Goal: Use online tool/utility: Utilize a website feature to perform a specific function

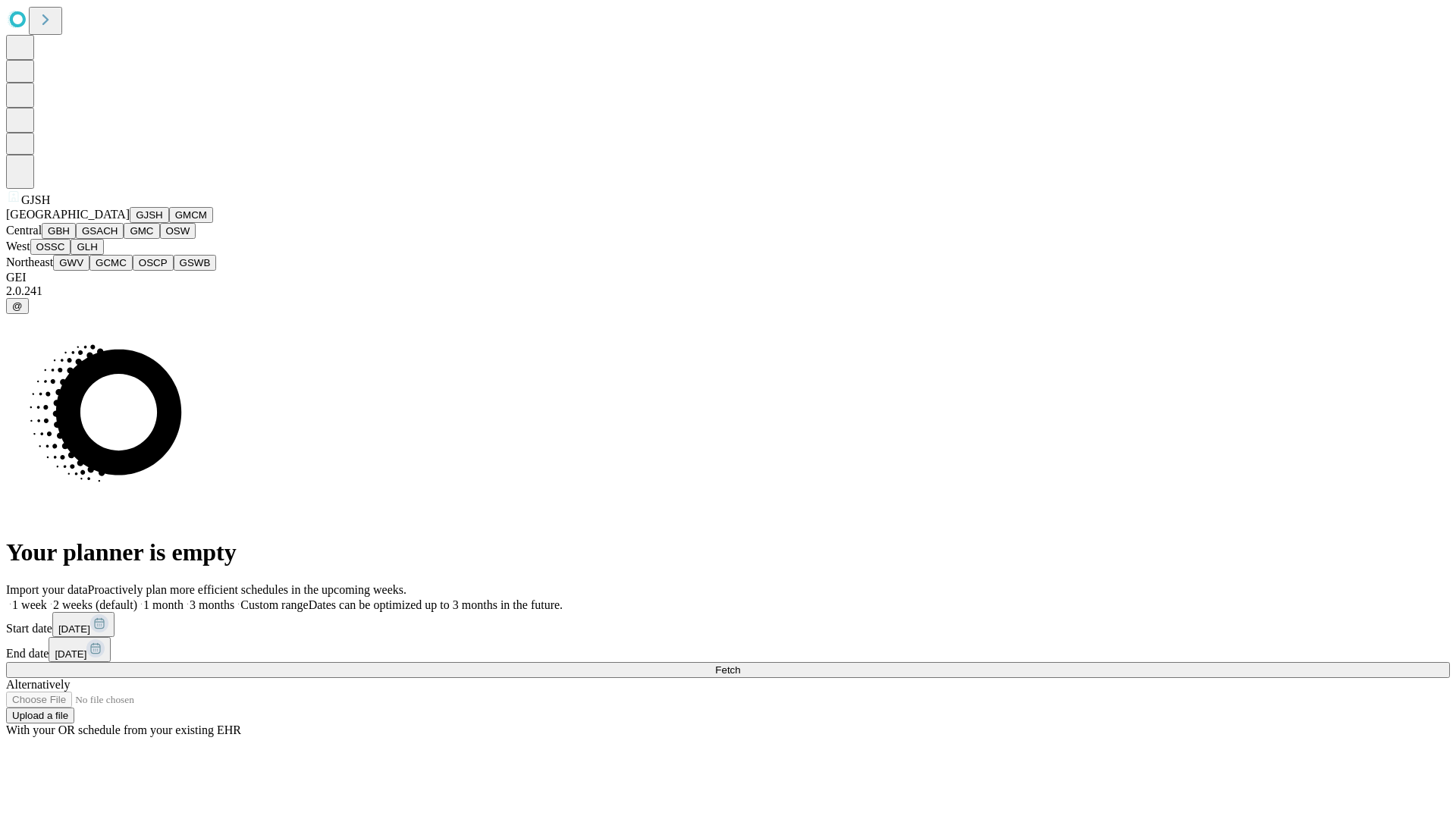
click at [130, 223] on button "GJSH" at bounding box center [149, 214] width 39 height 16
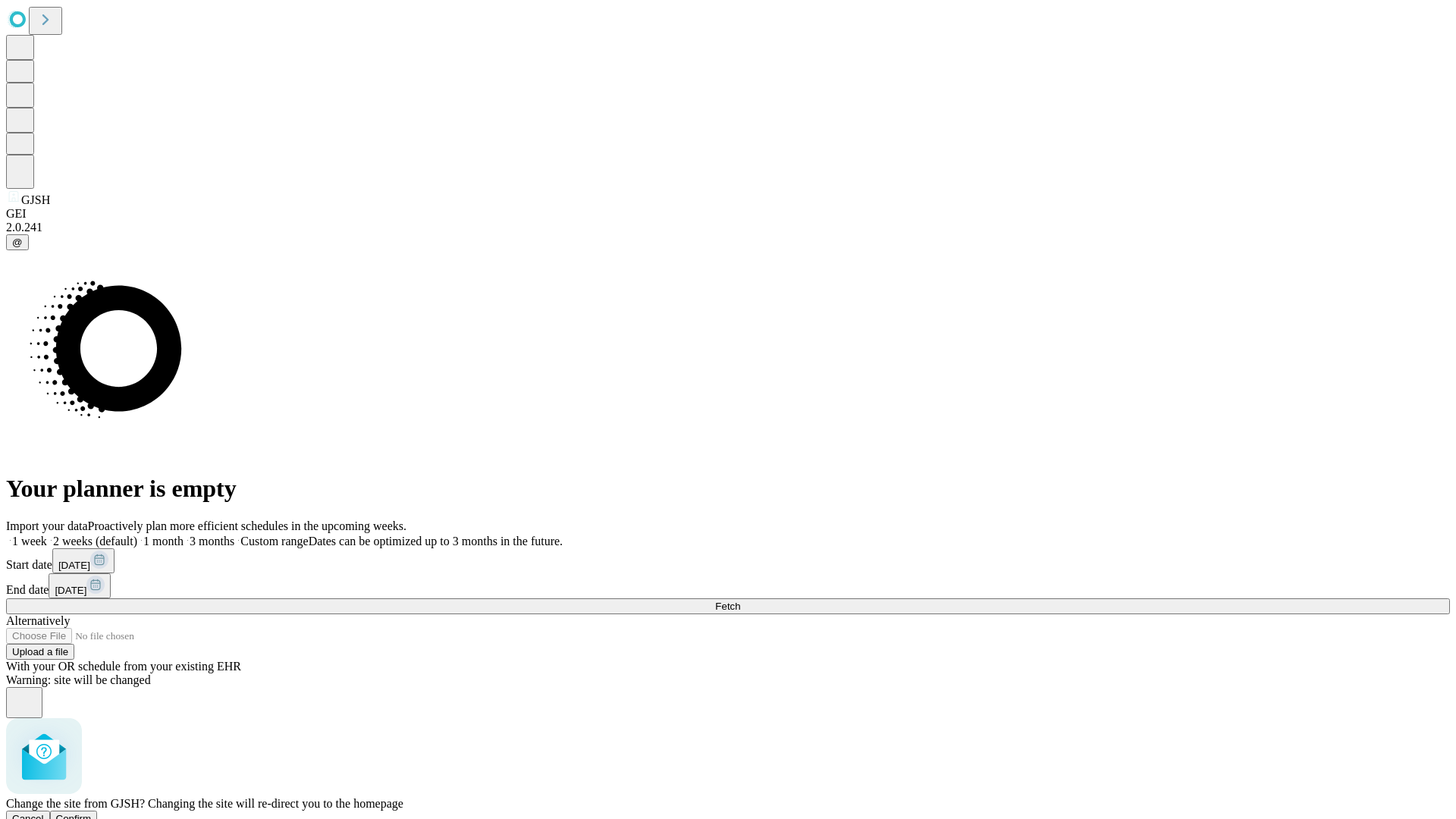
click at [92, 813] on span "Confirm" at bounding box center [74, 819] width 35 height 11
click at [184, 535] on label "1 month" at bounding box center [160, 541] width 46 height 12
click at [740, 601] on span "Fetch" at bounding box center [728, 607] width 25 height 11
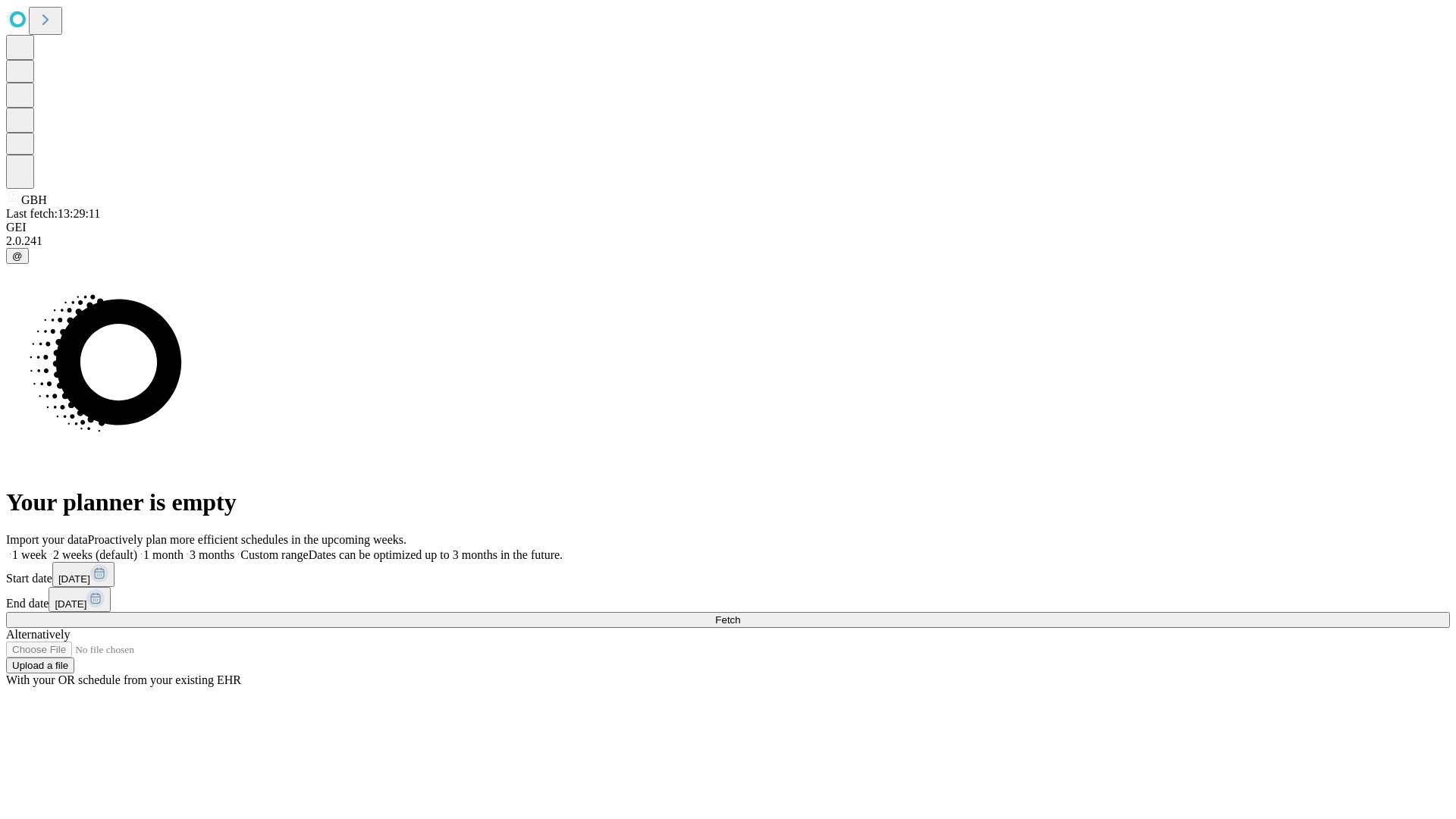
click at [184, 548] on label "1 month" at bounding box center [160, 554] width 46 height 12
click at [740, 614] on span "Fetch" at bounding box center [728, 620] width 25 height 11
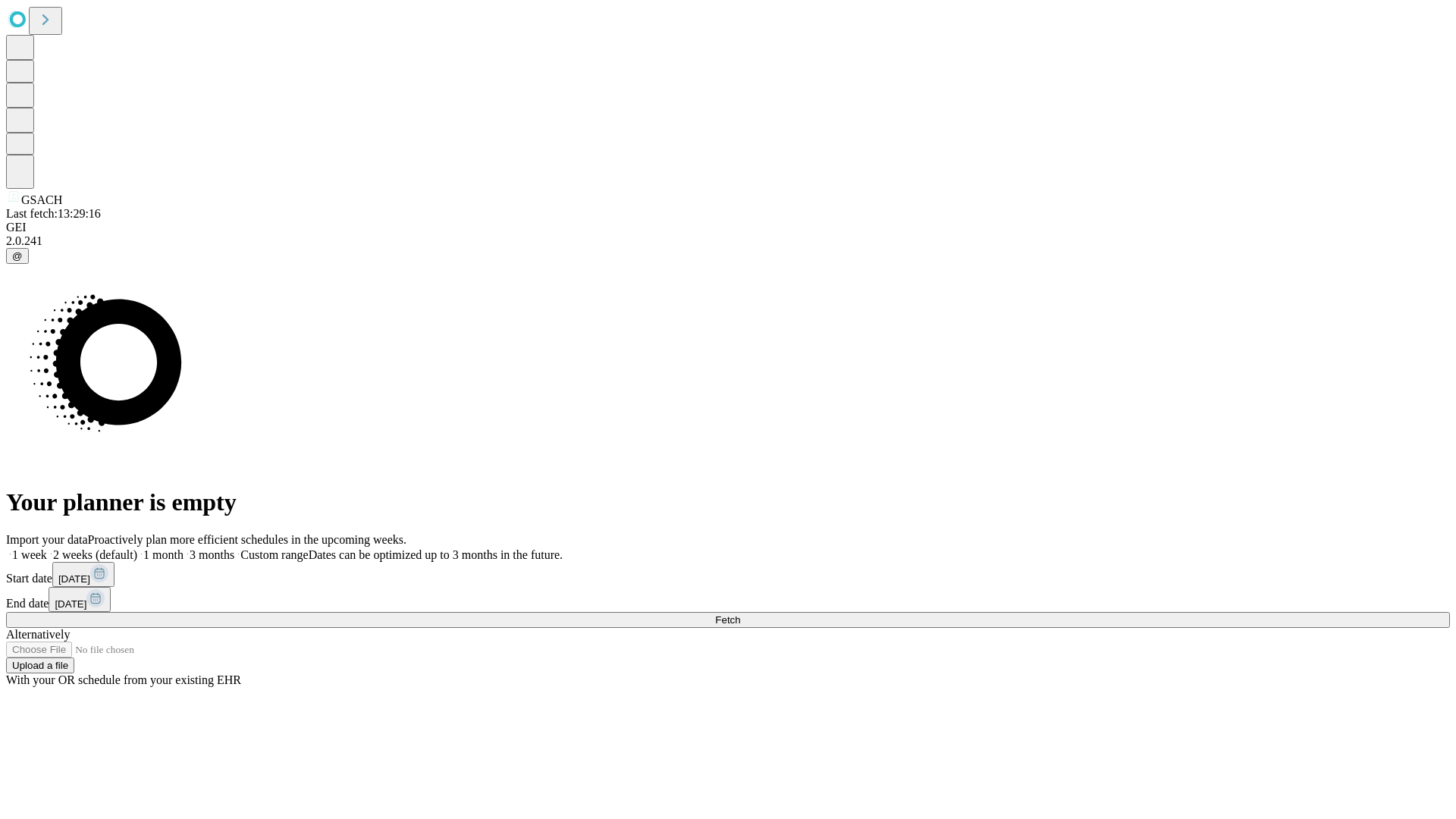
click at [184, 548] on label "1 month" at bounding box center [160, 554] width 46 height 12
click at [740, 614] on span "Fetch" at bounding box center [728, 620] width 25 height 11
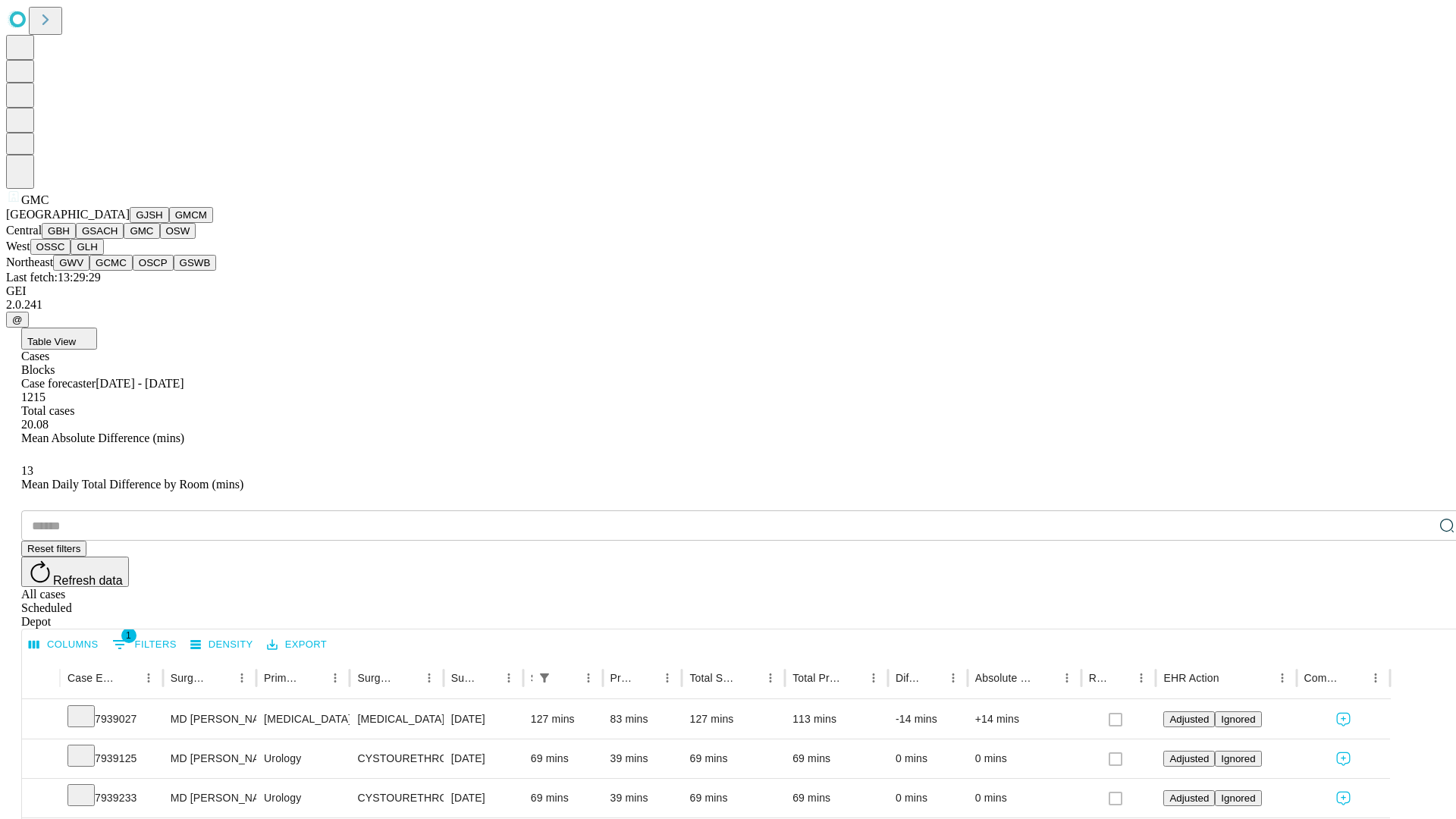
click at [160, 239] on button "OSW" at bounding box center [178, 231] width 36 height 16
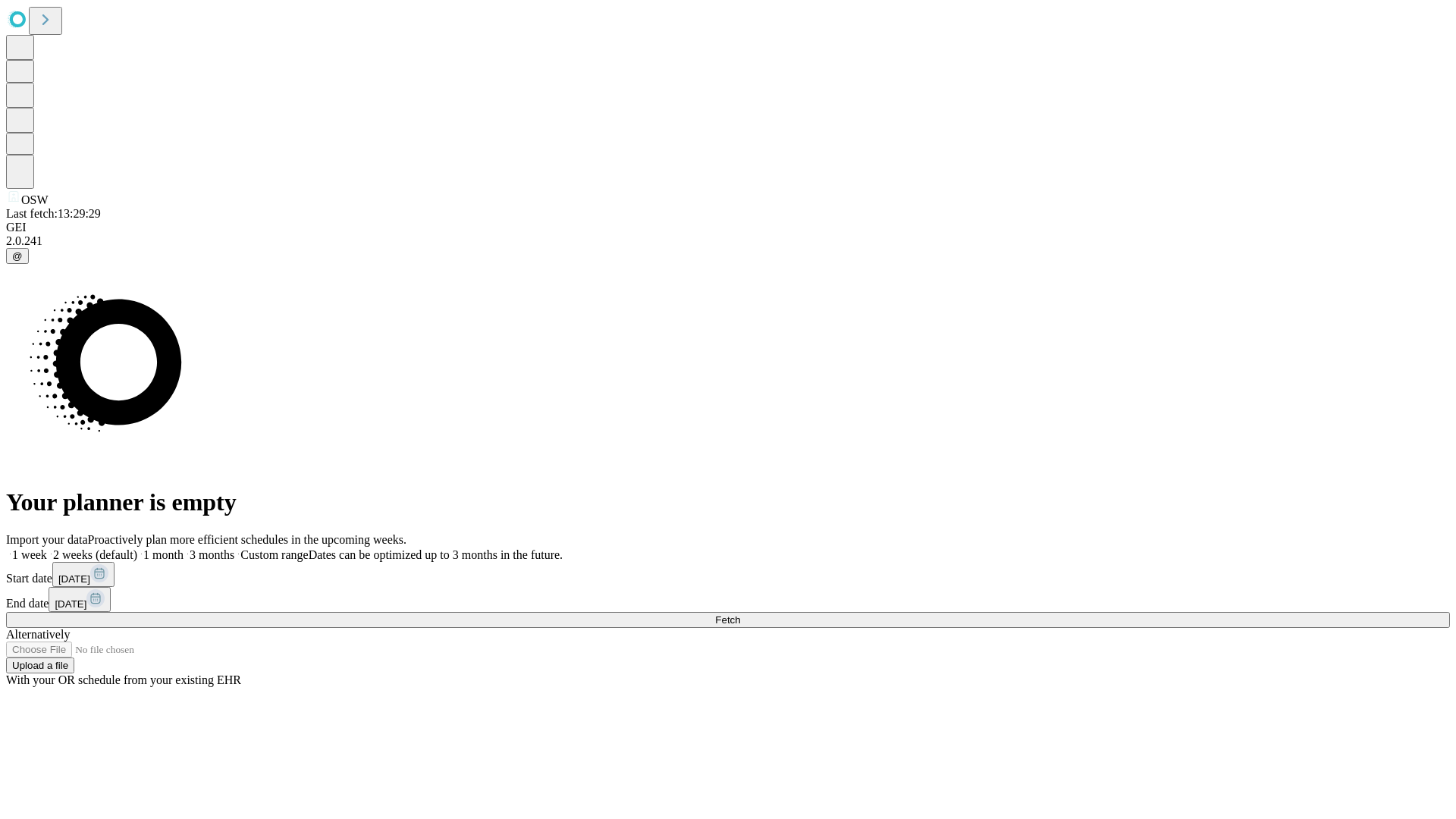
click at [184, 548] on label "1 month" at bounding box center [160, 554] width 46 height 12
click at [740, 614] on span "Fetch" at bounding box center [728, 620] width 25 height 11
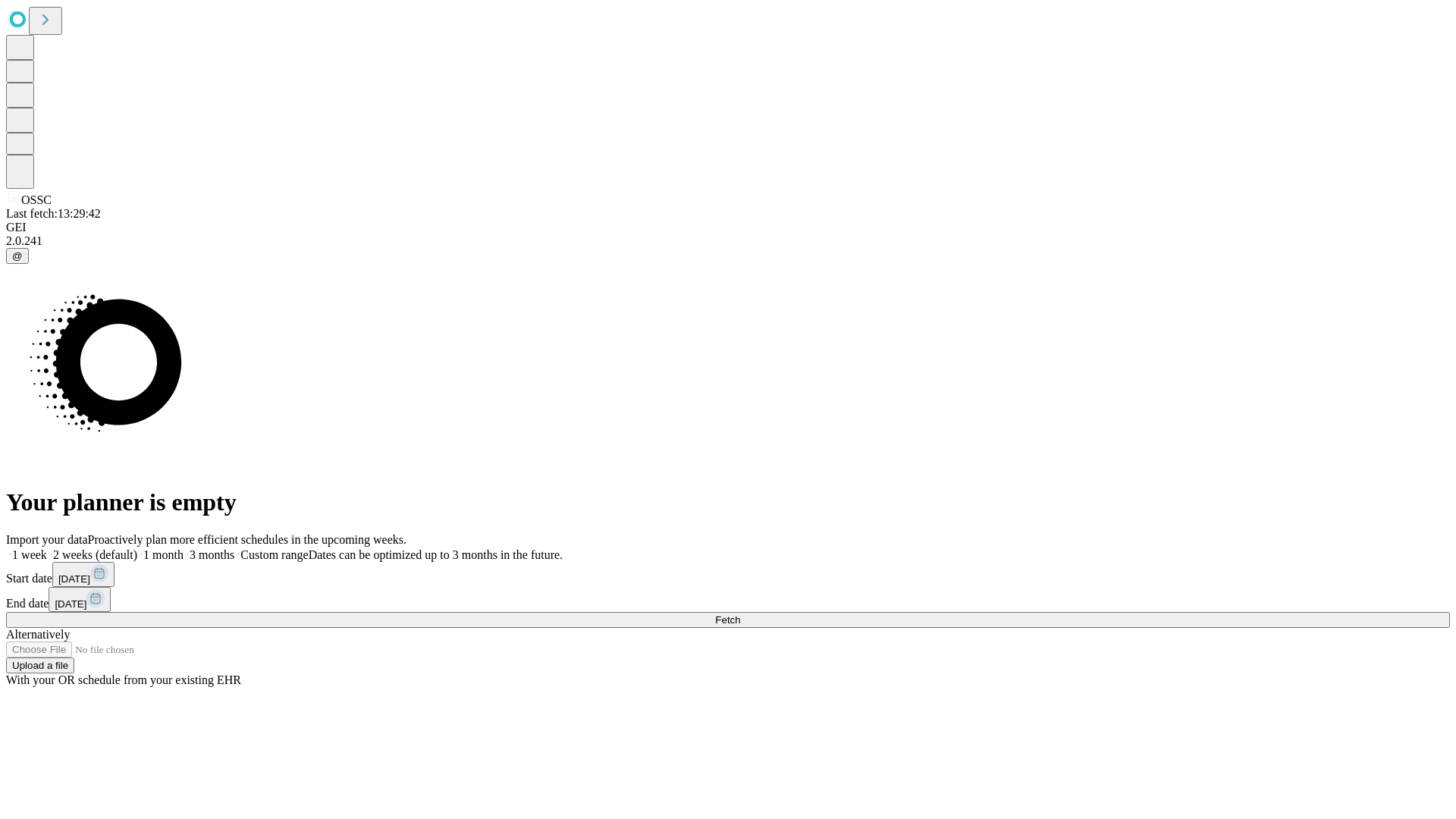
click at [740, 614] on span "Fetch" at bounding box center [728, 620] width 25 height 11
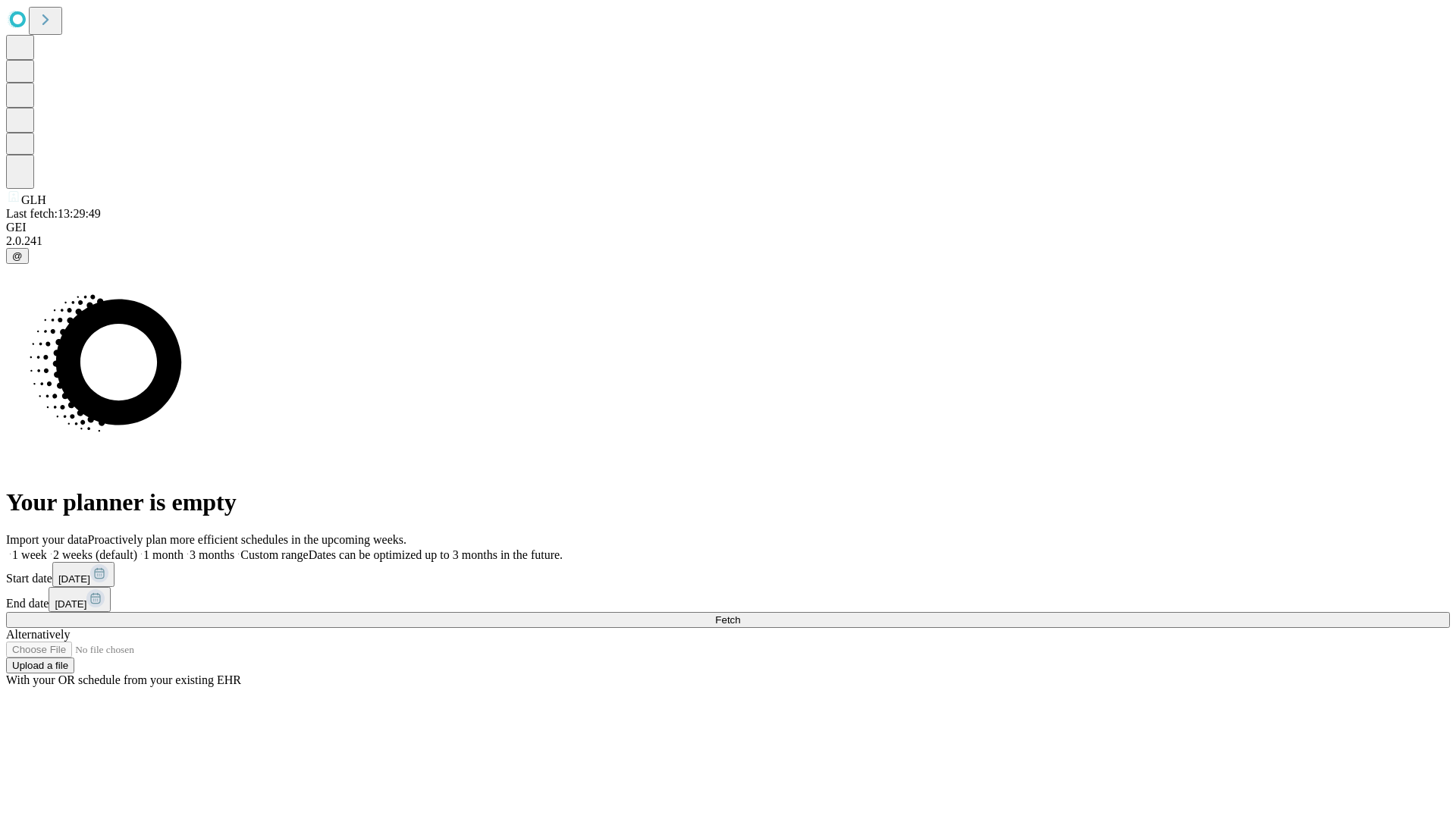
click at [740, 614] on span "Fetch" at bounding box center [728, 620] width 25 height 11
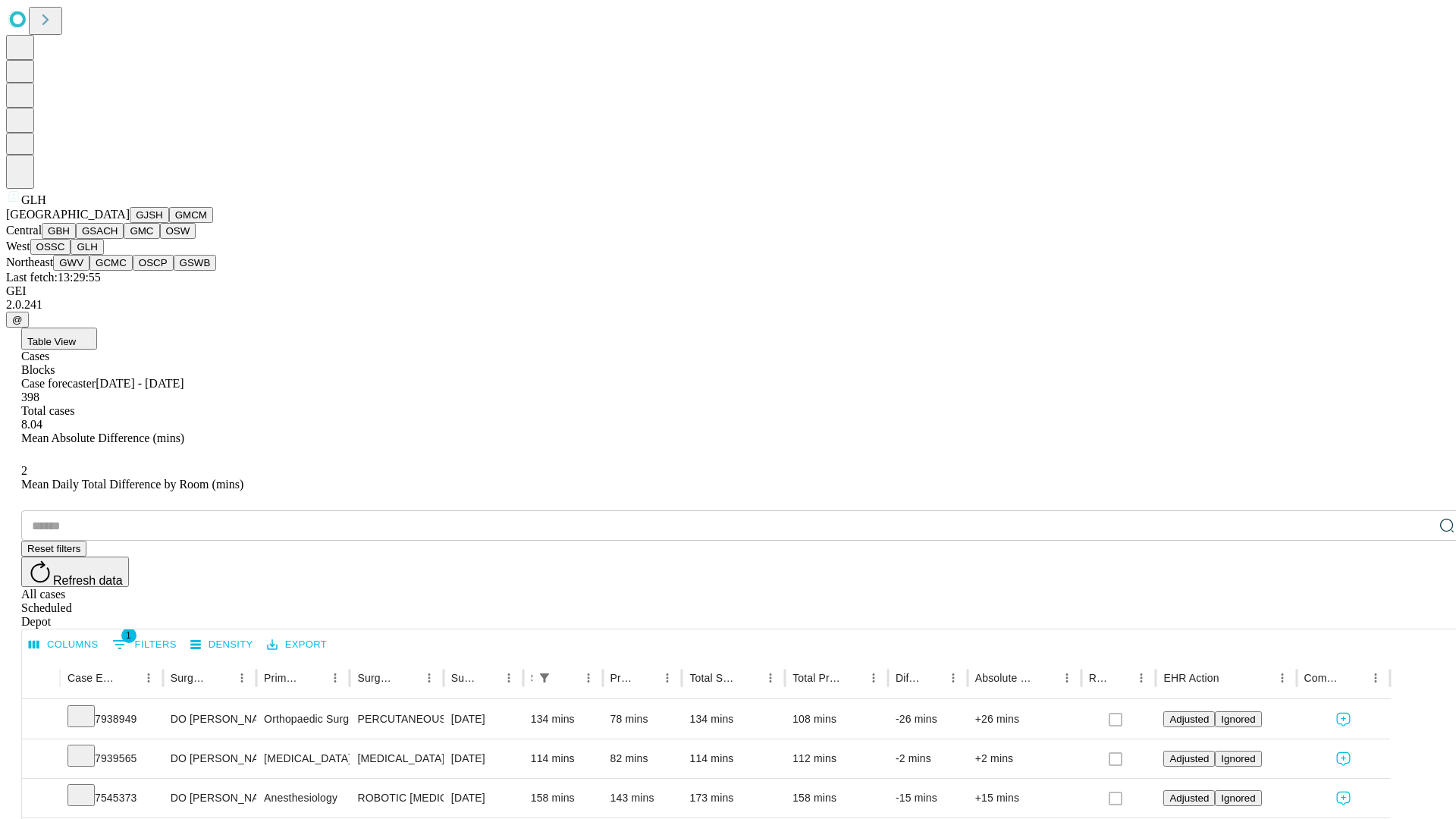
click at [90, 271] on button "GWV" at bounding box center [71, 262] width 36 height 16
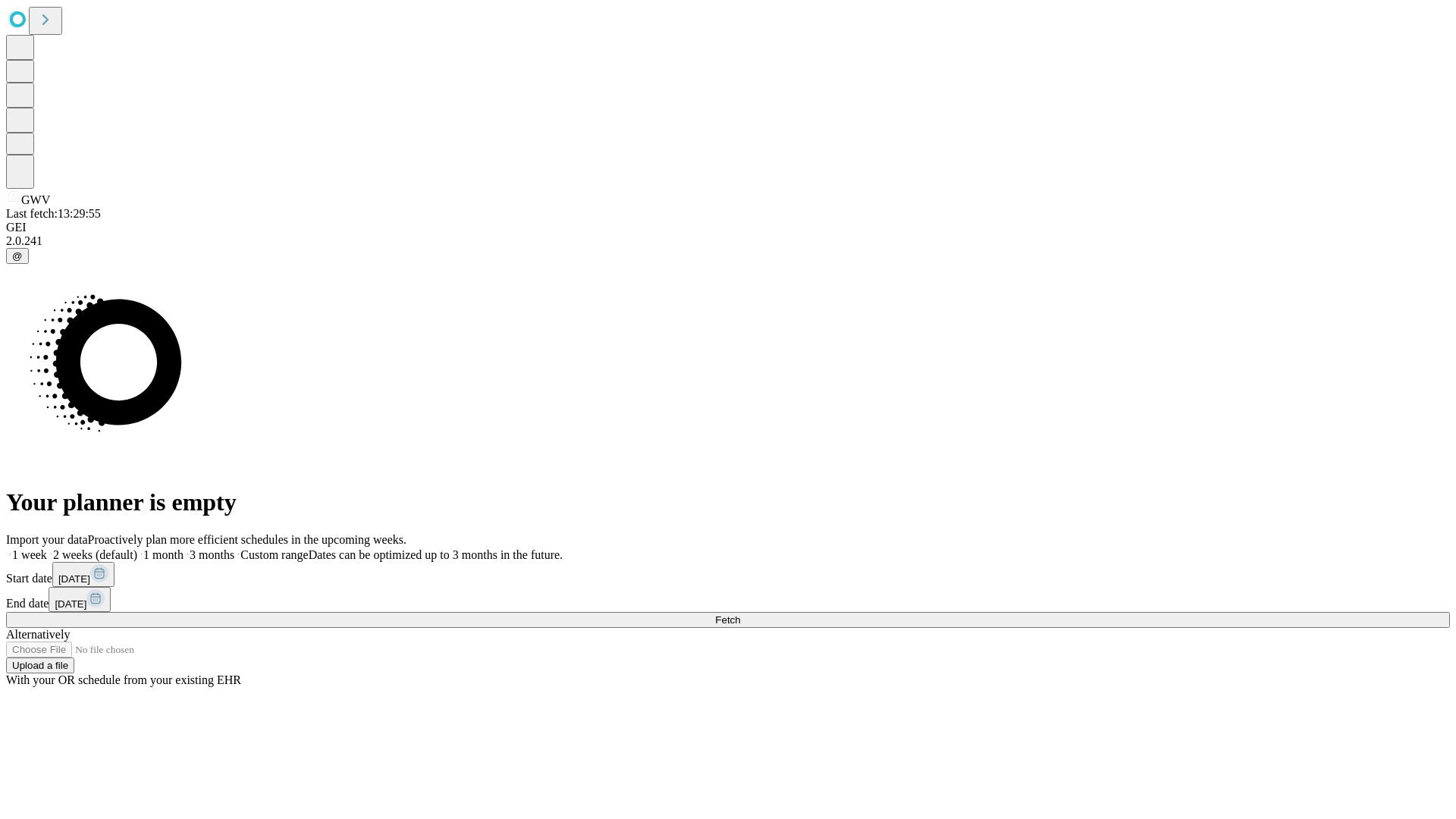
click at [184, 548] on label "1 month" at bounding box center [160, 554] width 46 height 12
click at [740, 614] on span "Fetch" at bounding box center [728, 620] width 25 height 11
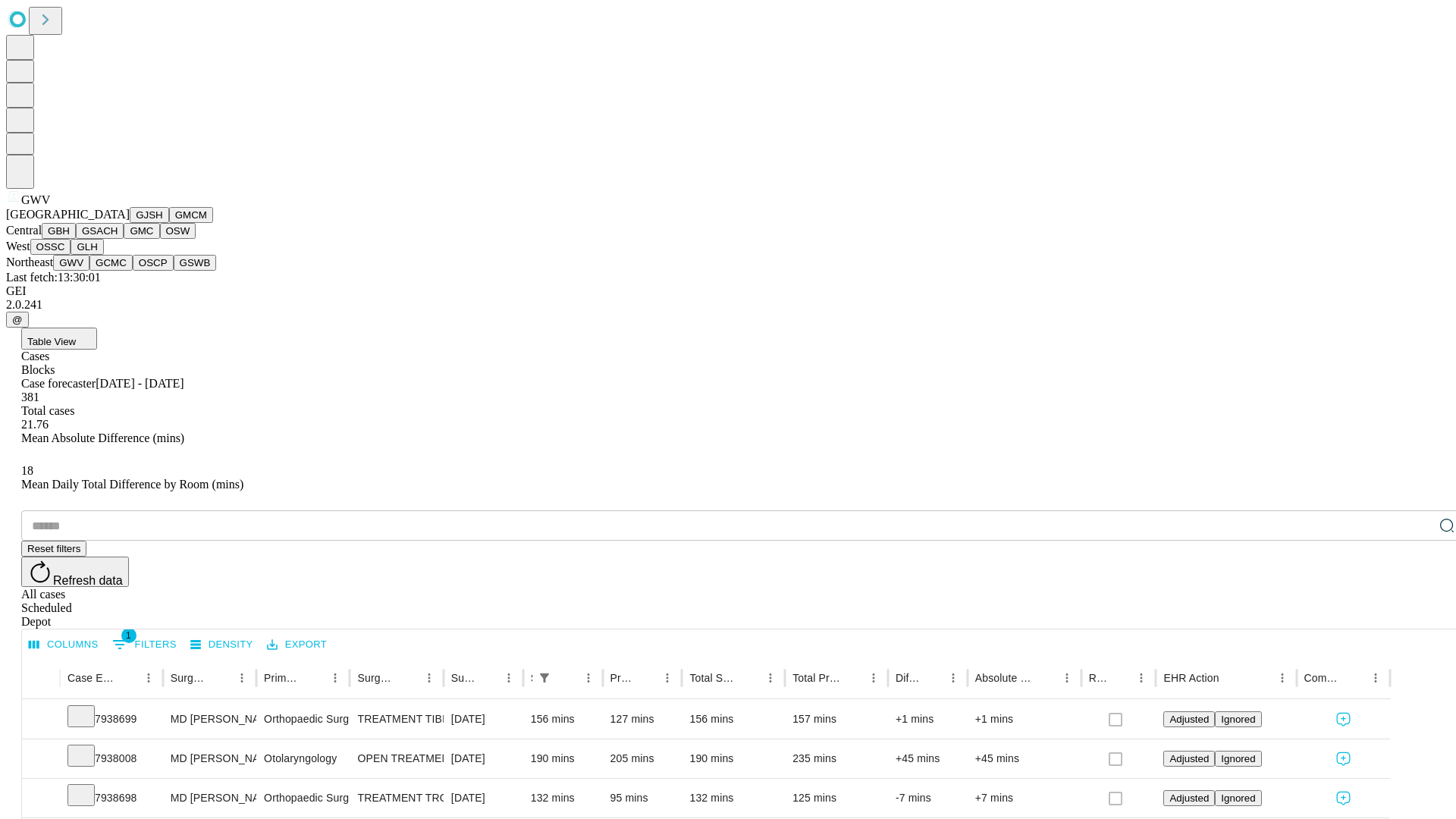
click at [118, 271] on button "GCMC" at bounding box center [111, 262] width 43 height 16
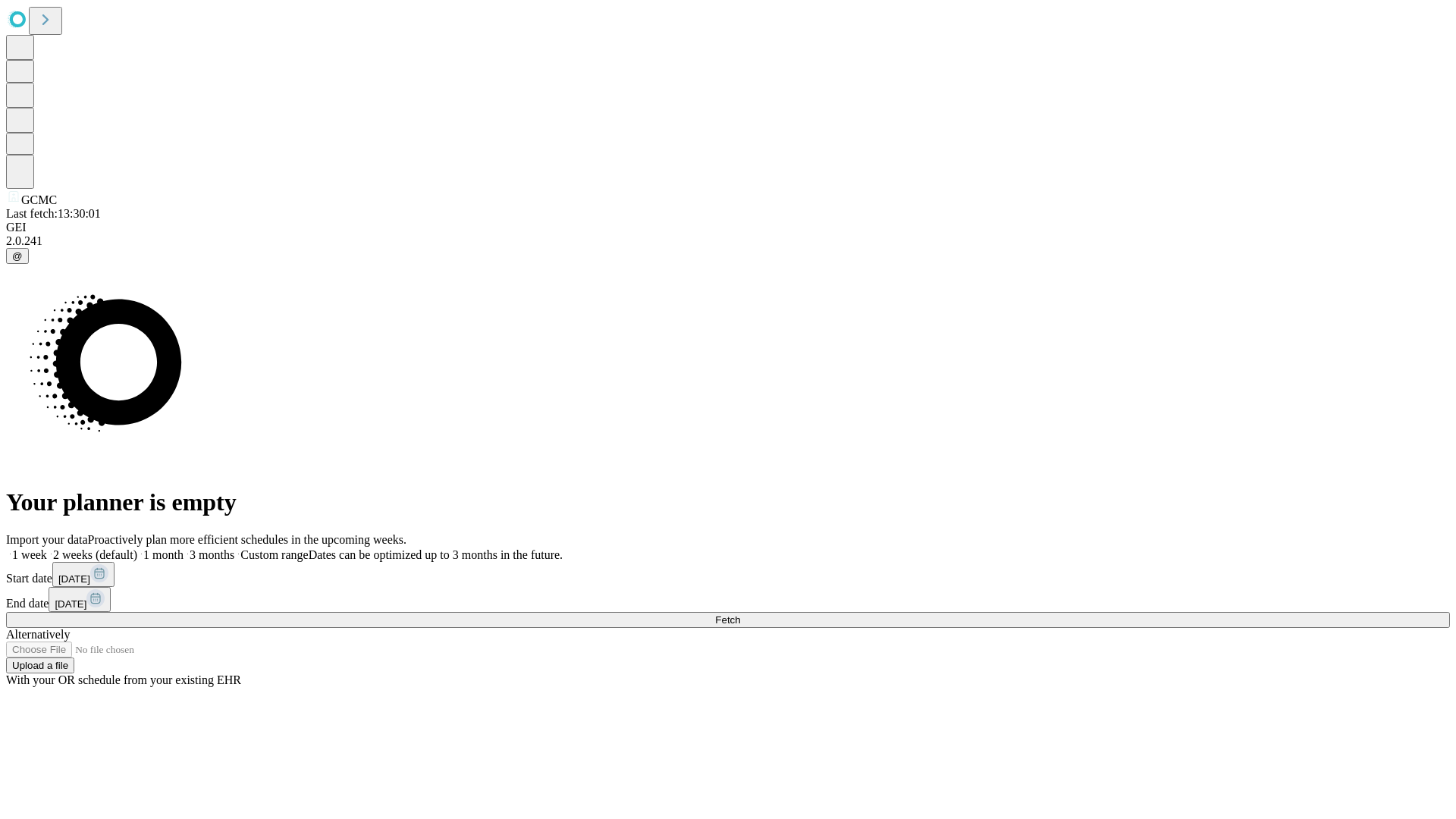
click at [184, 548] on label "1 month" at bounding box center [160, 554] width 46 height 12
click at [740, 614] on span "Fetch" at bounding box center [728, 620] width 25 height 11
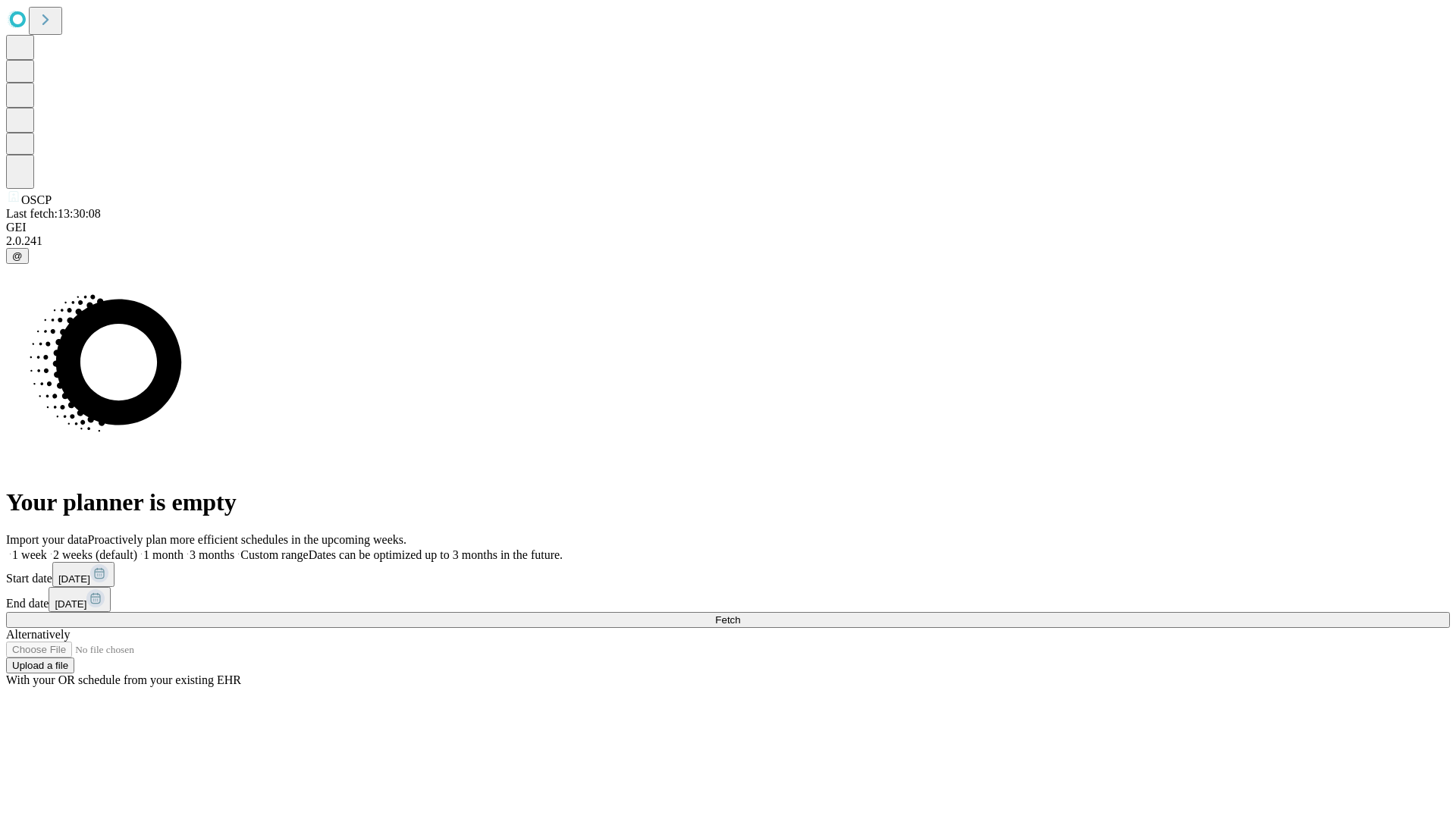
click at [184, 548] on label "1 month" at bounding box center [160, 554] width 46 height 12
click at [740, 614] on span "Fetch" at bounding box center [728, 620] width 25 height 11
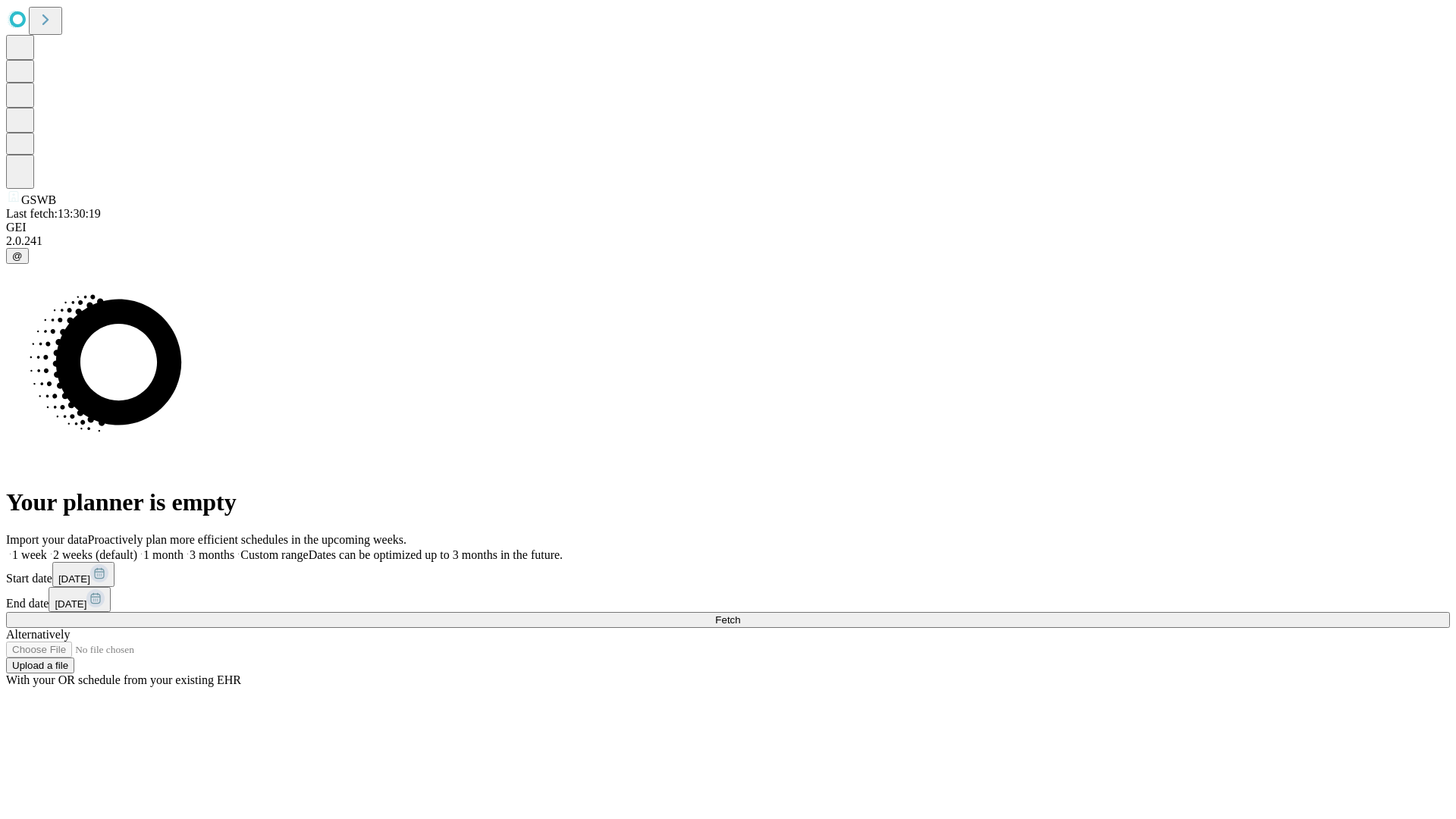
click at [184, 548] on label "1 month" at bounding box center [160, 554] width 46 height 12
click at [740, 614] on span "Fetch" at bounding box center [728, 620] width 25 height 11
